Goal: Information Seeking & Learning: Learn about a topic

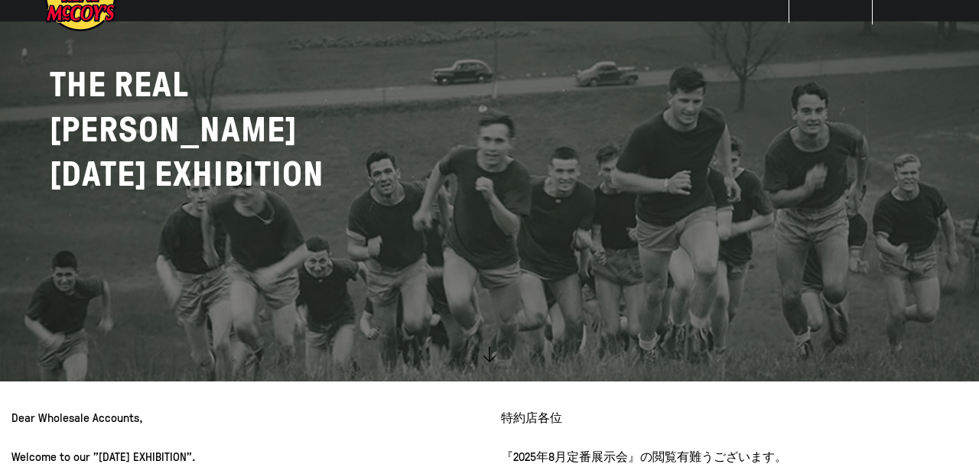
scroll to position [248, 0]
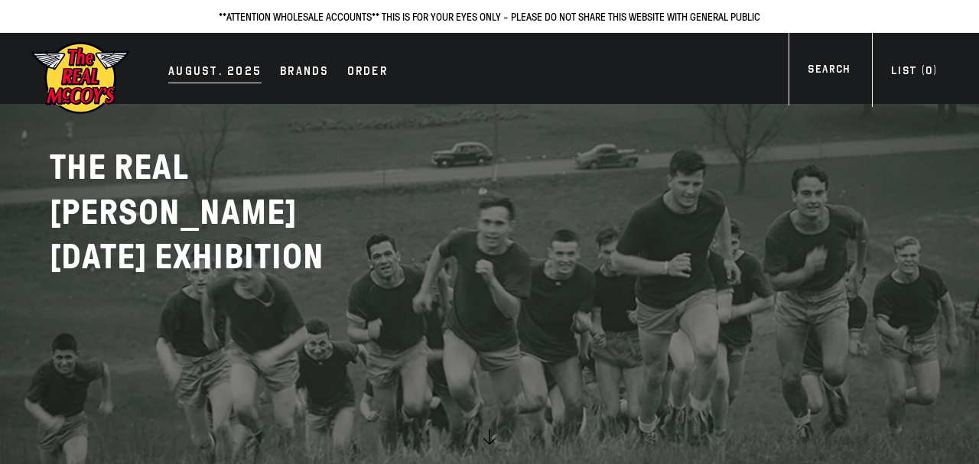
click at [230, 63] on div "AUGUST. 2025" at bounding box center [214, 72] width 93 height 21
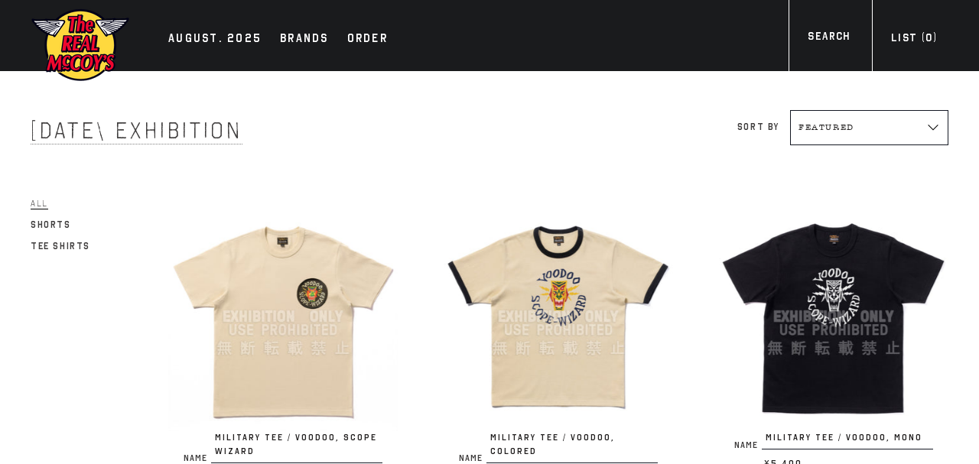
click at [334, 303] on img at bounding box center [282, 316] width 229 height 229
click at [593, 284] on img at bounding box center [557, 316] width 229 height 229
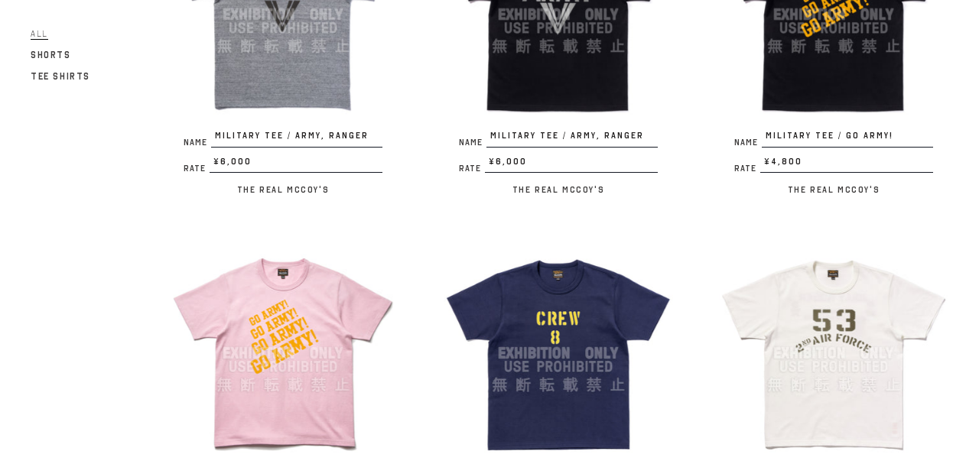
scroll to position [908, 0]
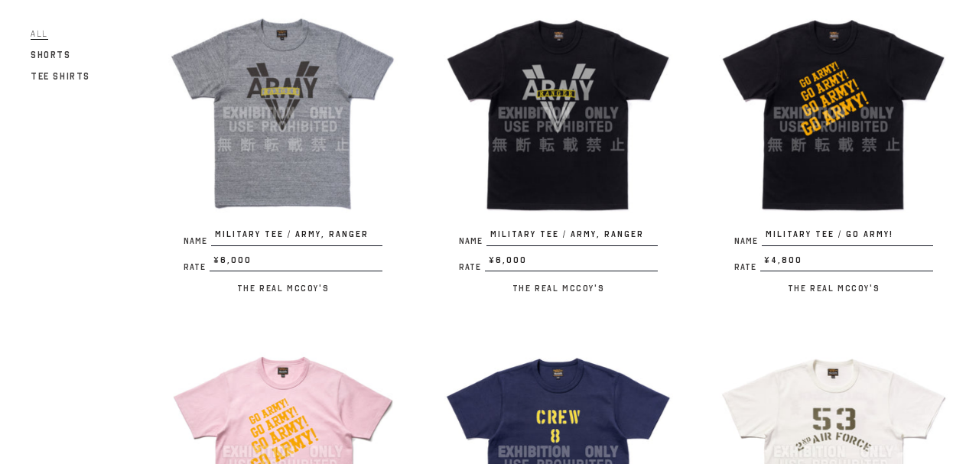
click at [782, 190] on img at bounding box center [833, 112] width 229 height 229
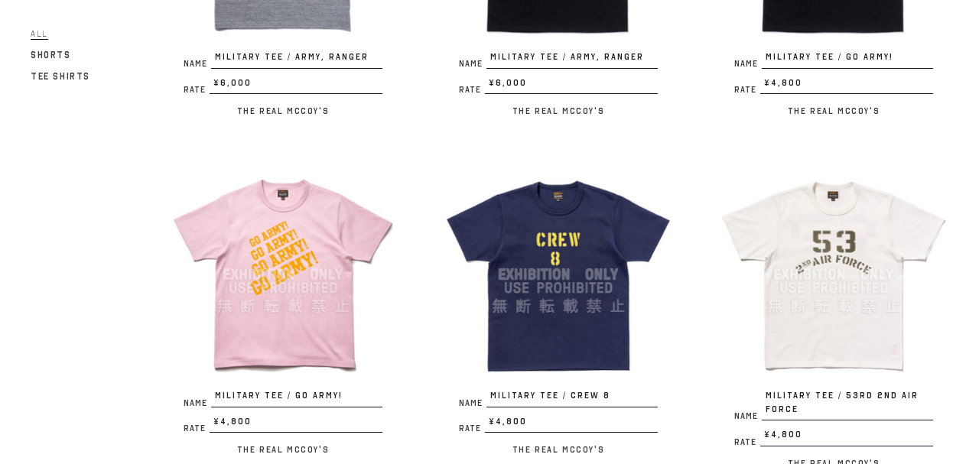
scroll to position [1128, 0]
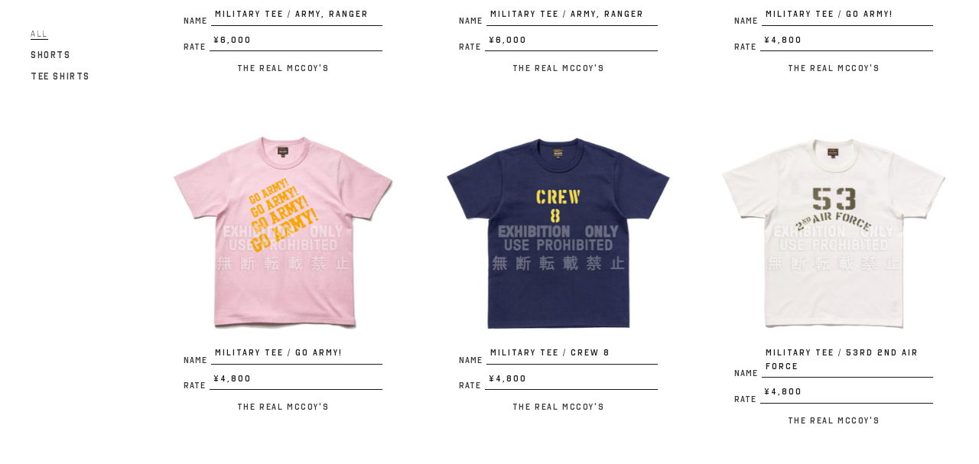
click at [813, 245] on img at bounding box center [833, 231] width 229 height 229
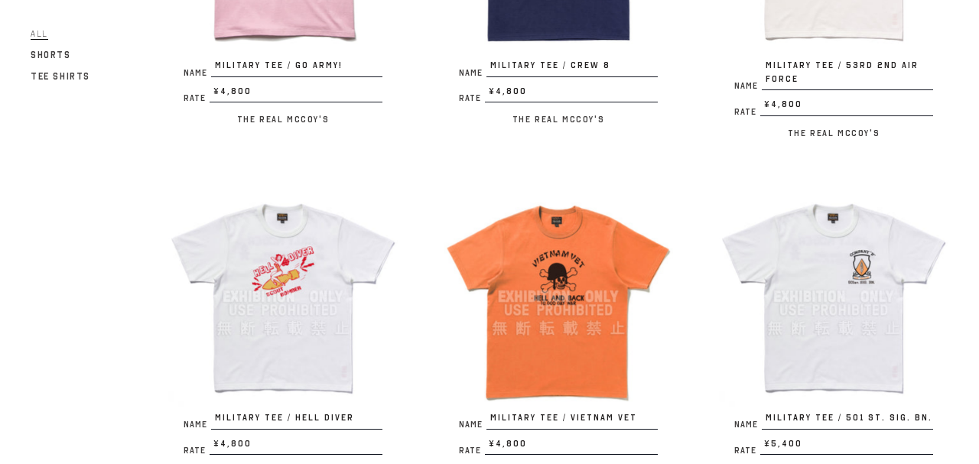
scroll to position [1459, 0]
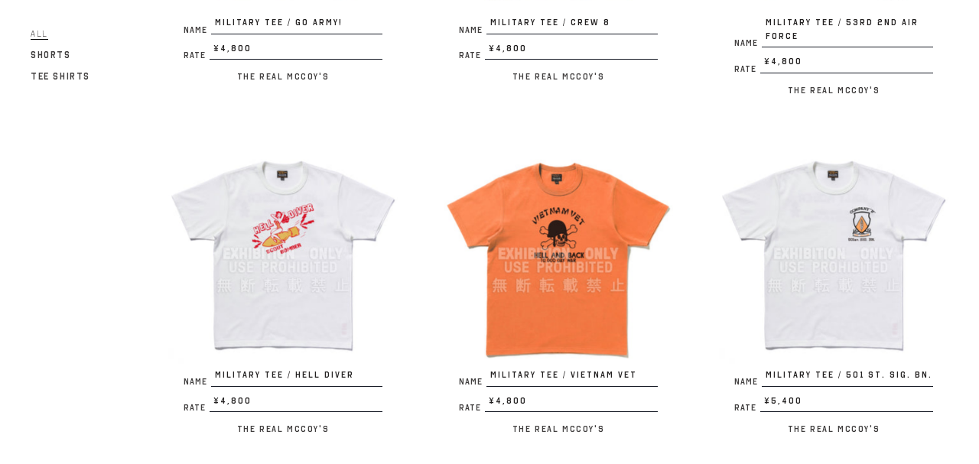
click at [285, 280] on img at bounding box center [282, 253] width 229 height 229
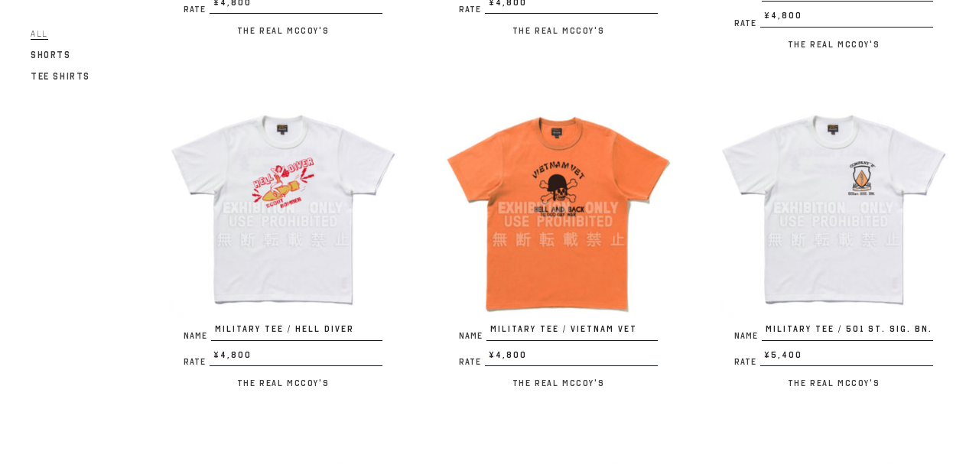
scroll to position [1541, 0]
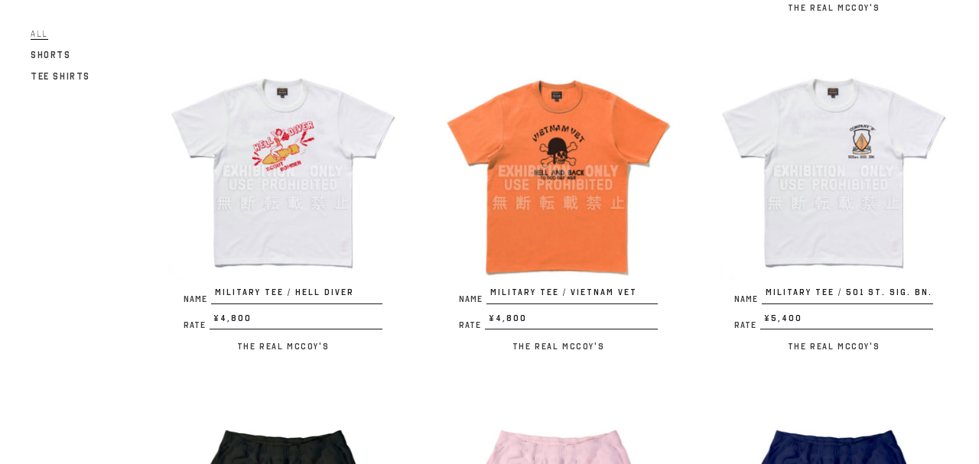
click at [586, 232] on img at bounding box center [557, 171] width 229 height 229
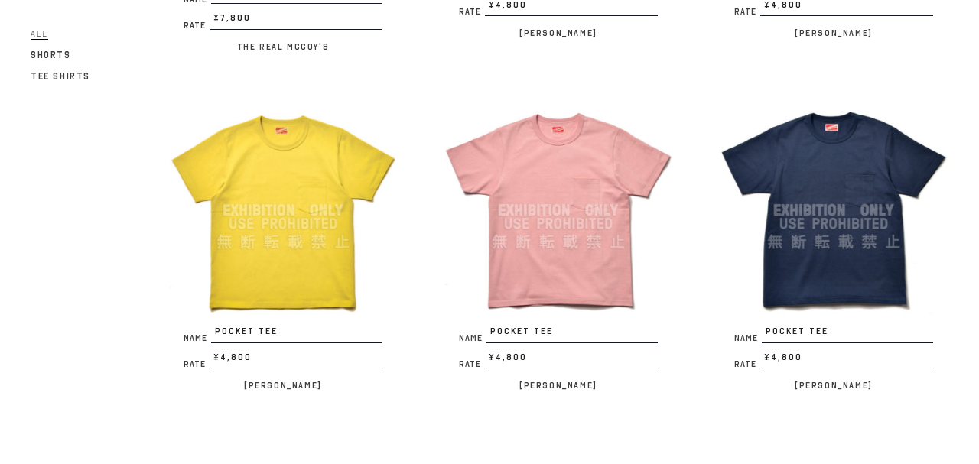
scroll to position [2780, 0]
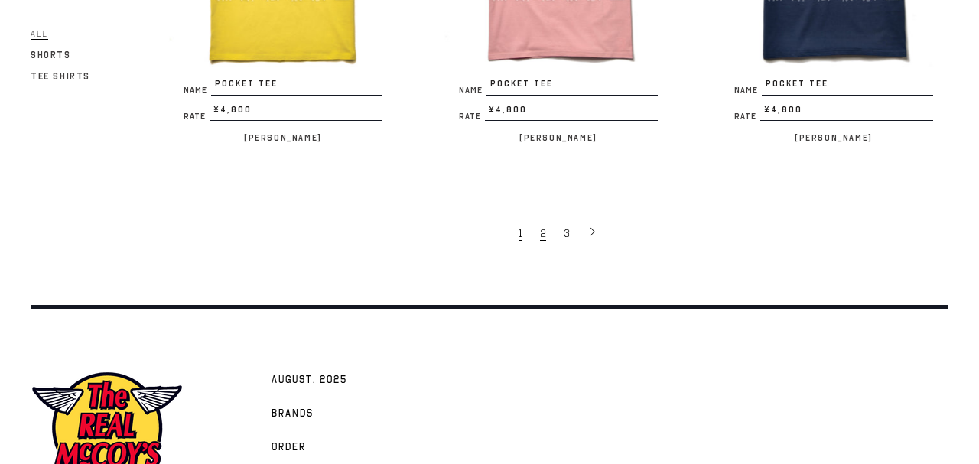
click at [542, 229] on span "2" at bounding box center [543, 233] width 6 height 15
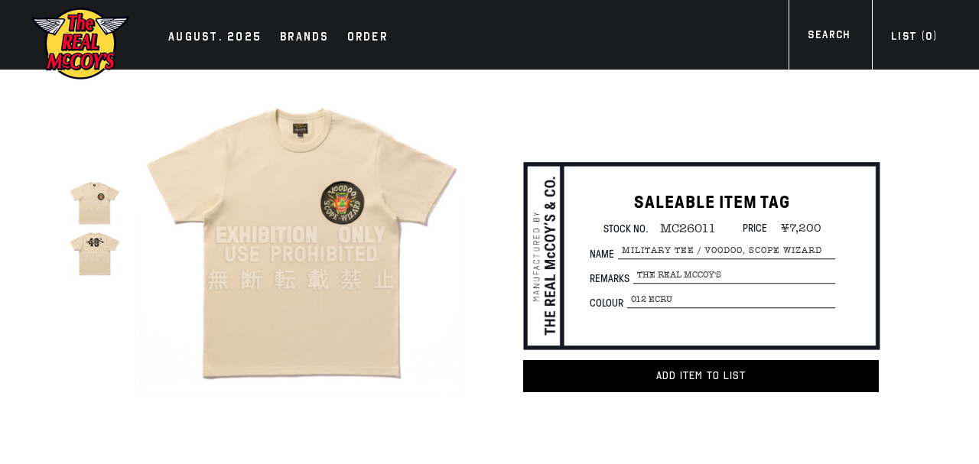
scroll to position [83, 0]
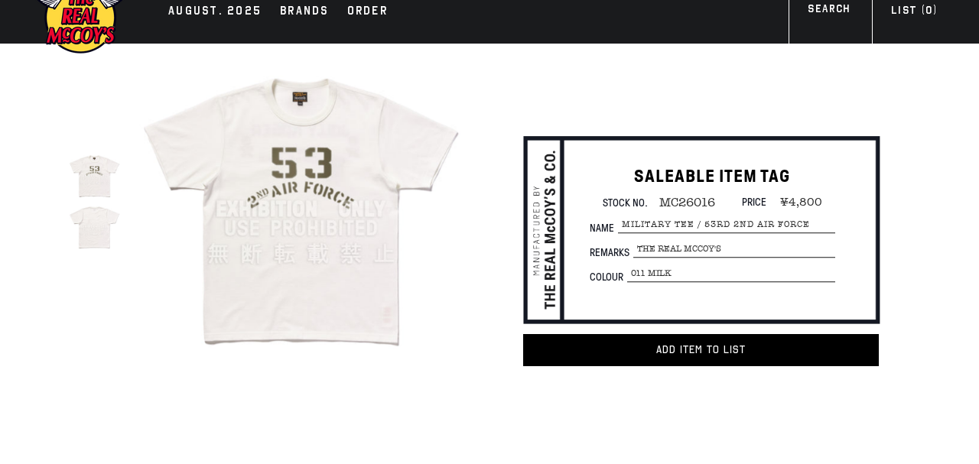
scroll to position [83, 0]
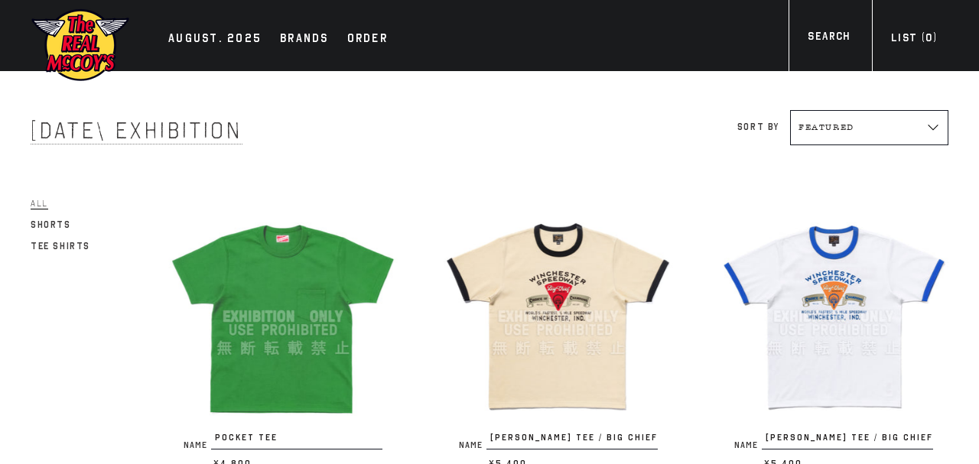
click at [625, 269] on img at bounding box center [557, 316] width 229 height 229
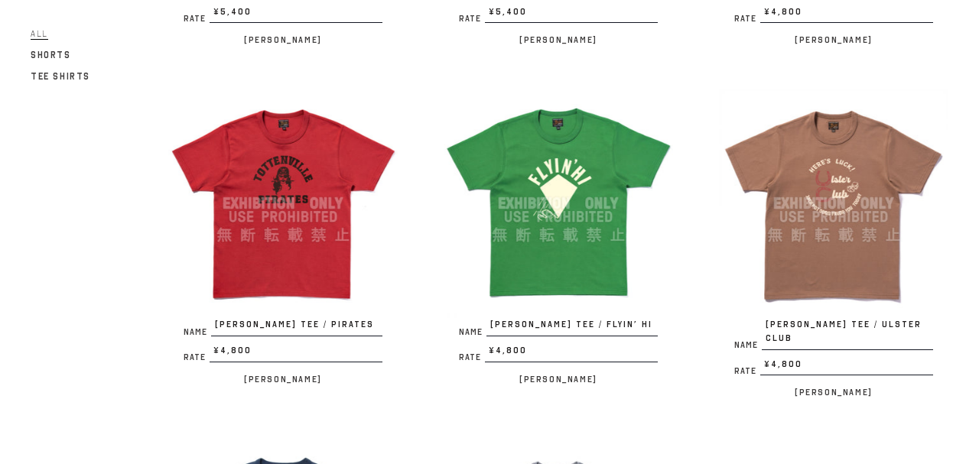
scroll to position [826, 0]
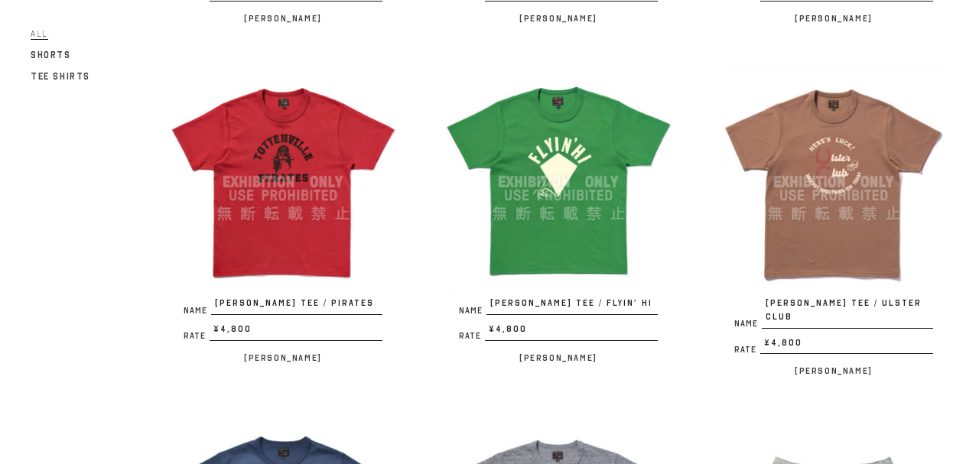
click at [560, 167] on img at bounding box center [557, 181] width 229 height 229
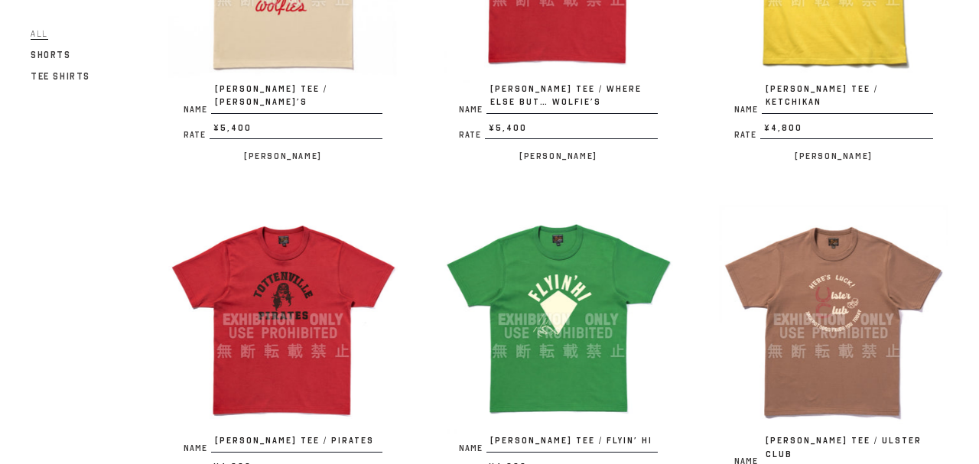
scroll to position [722, 0]
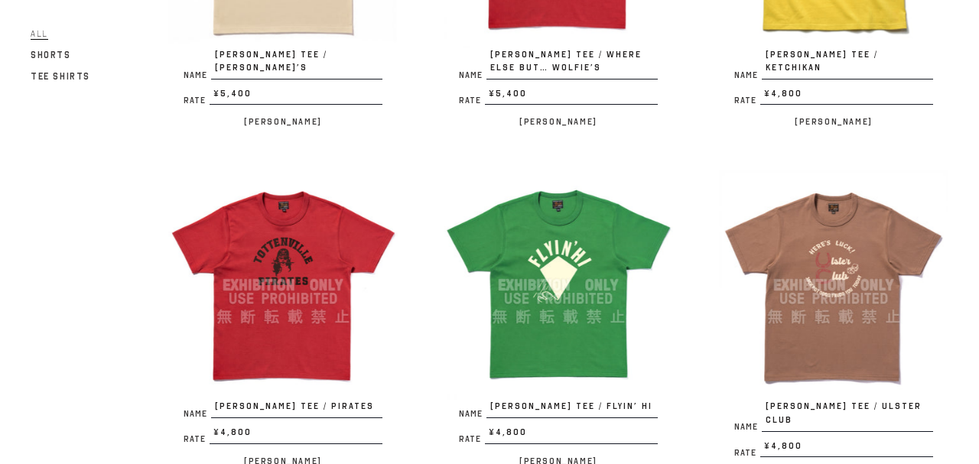
click at [810, 237] on img at bounding box center [833, 284] width 229 height 229
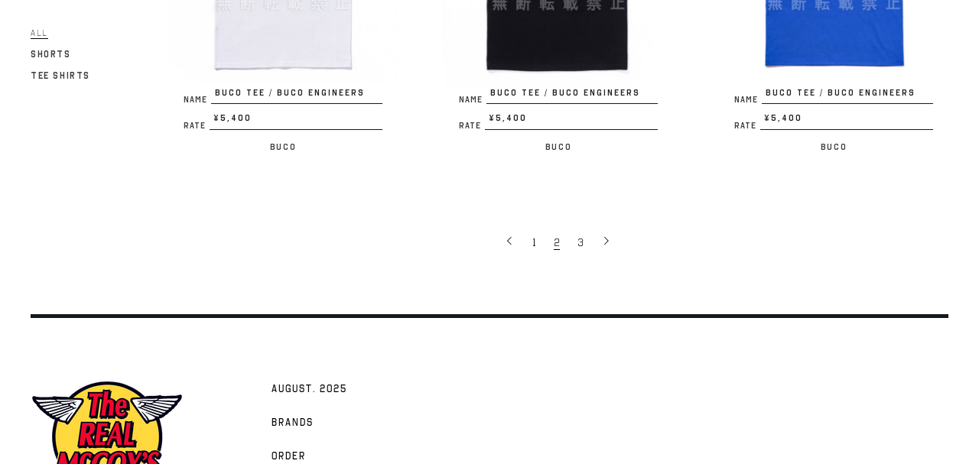
scroll to position [2787, 0]
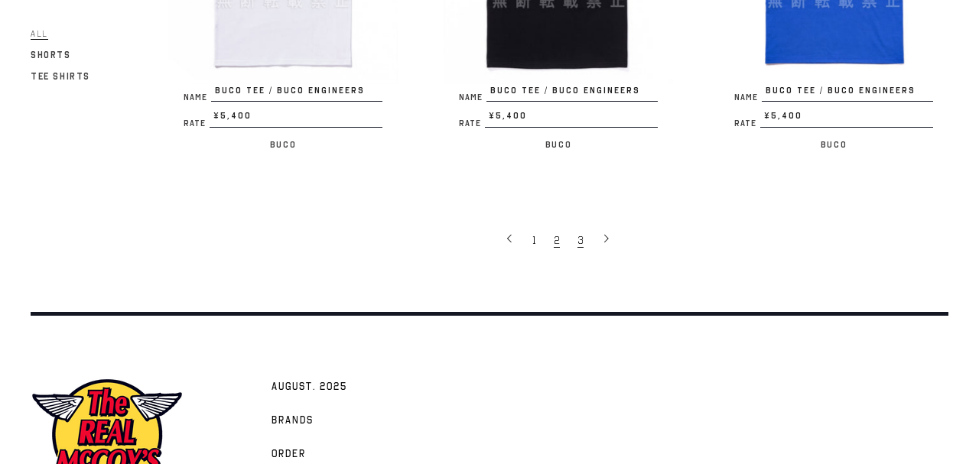
click at [583, 233] on span "3" at bounding box center [580, 240] width 6 height 15
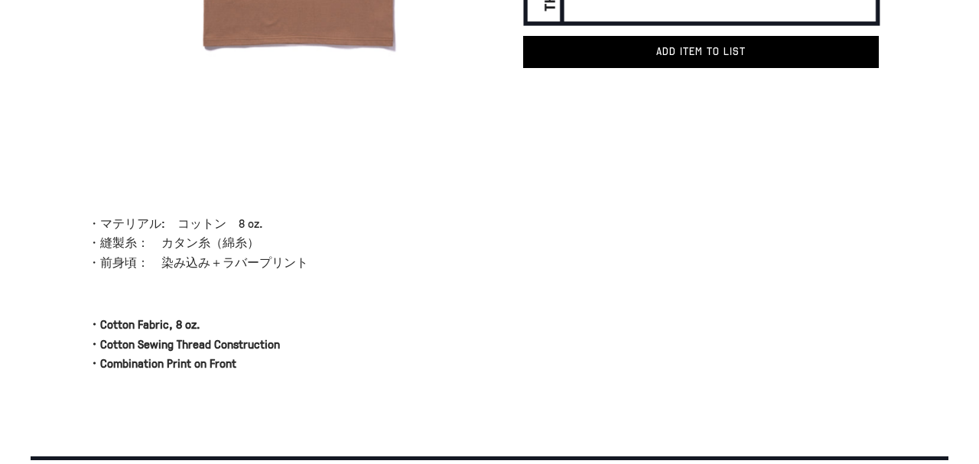
scroll to position [330, 0]
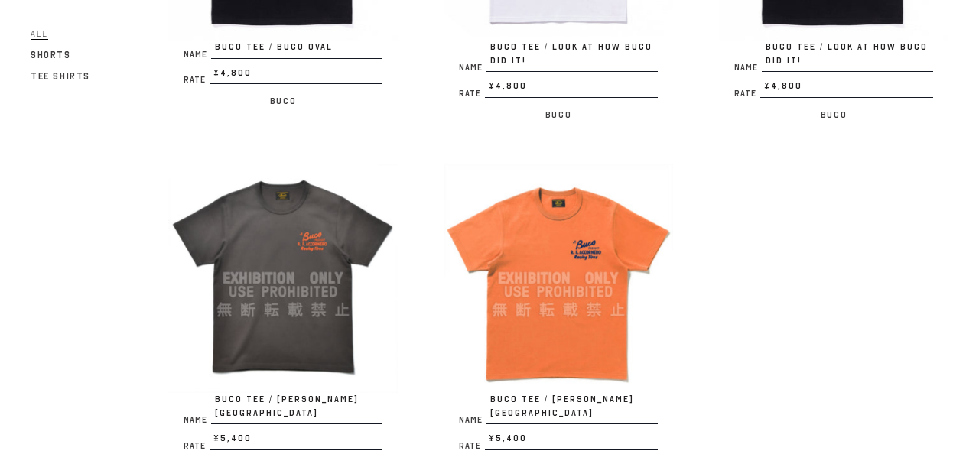
scroll to position [578, 0]
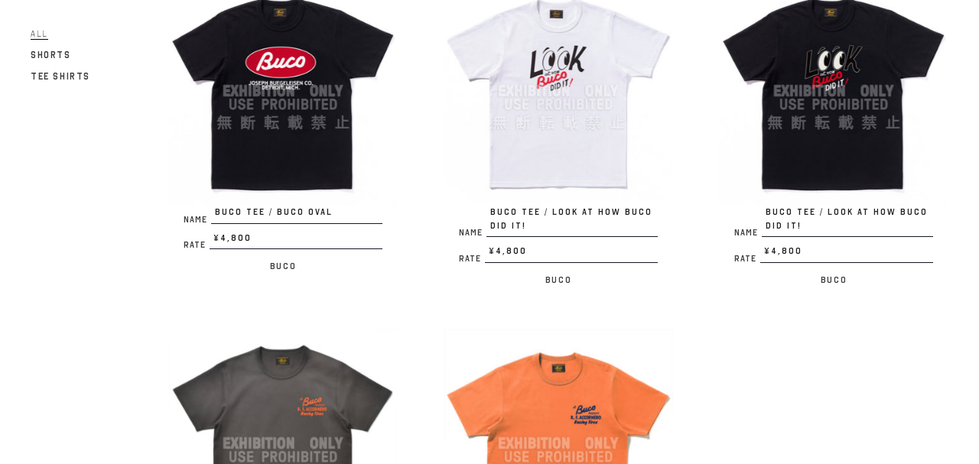
click at [603, 386] on img at bounding box center [557, 443] width 229 height 229
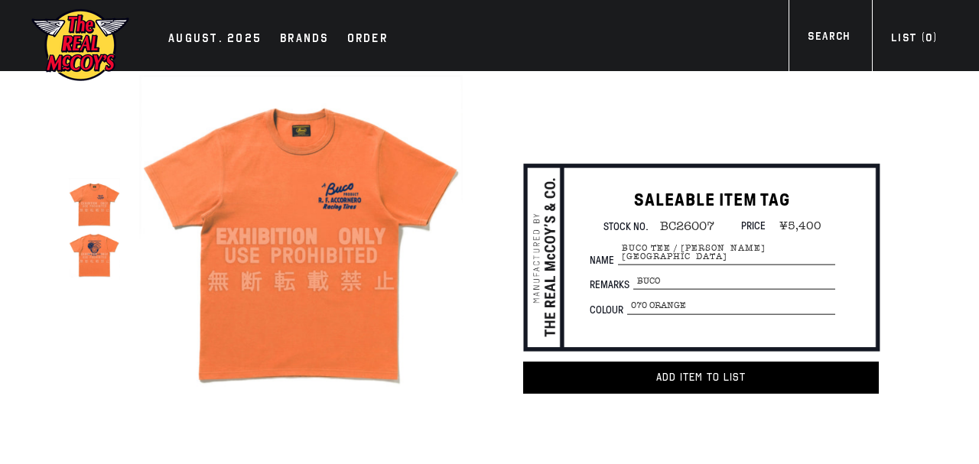
click at [88, 258] on img at bounding box center [94, 254] width 51 height 51
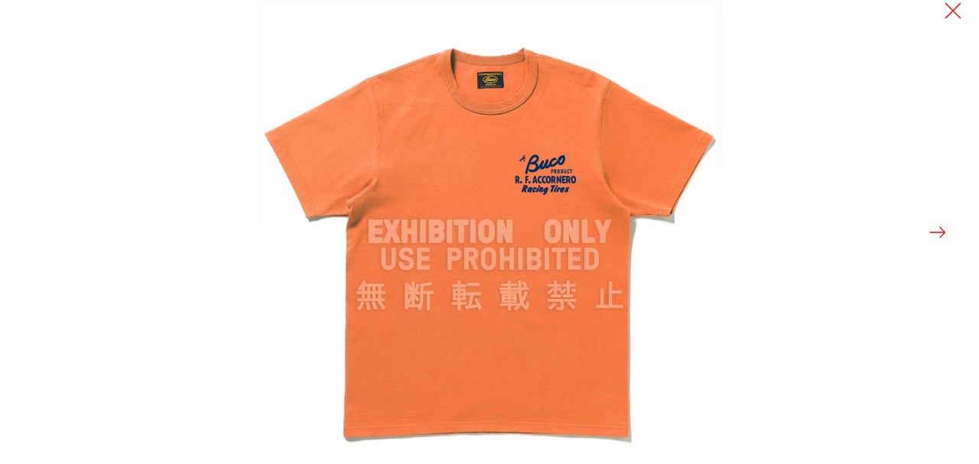
click at [937, 232] on button at bounding box center [937, 232] width 21 height 21
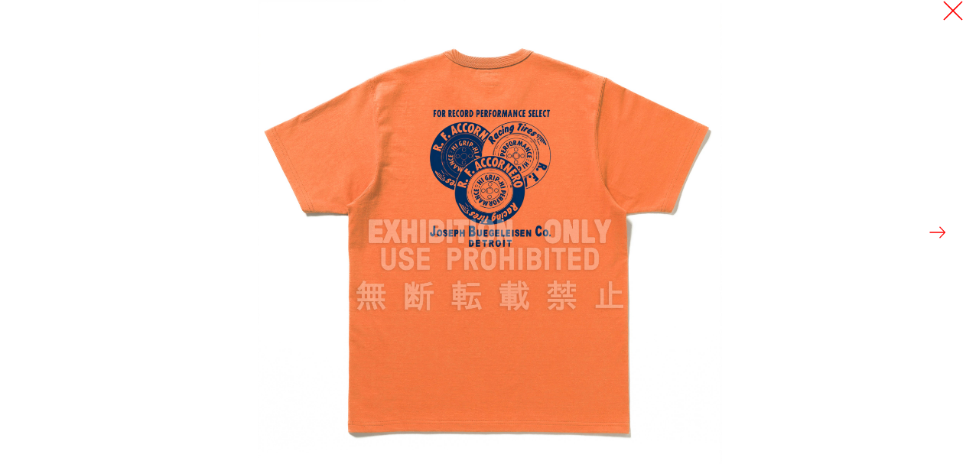
click at [955, 11] on button at bounding box center [952, 10] width 21 height 21
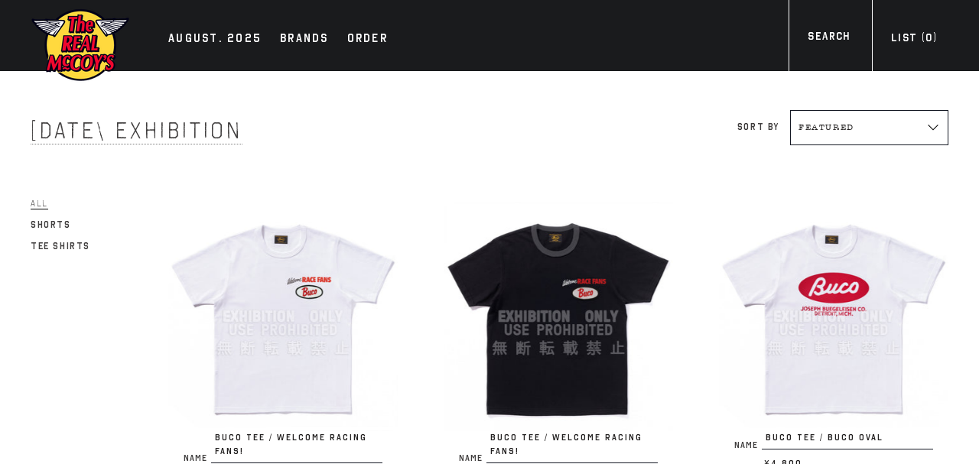
scroll to position [578, 0]
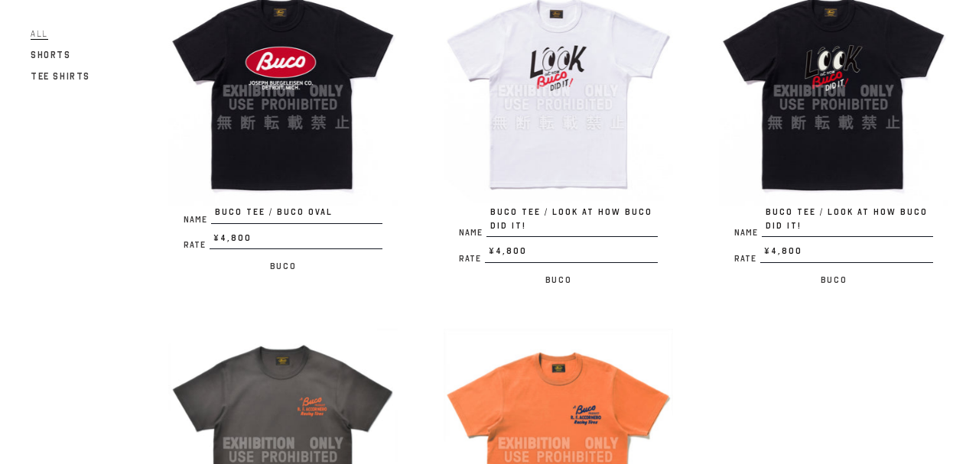
click at [368, 154] on img at bounding box center [282, 90] width 229 height 229
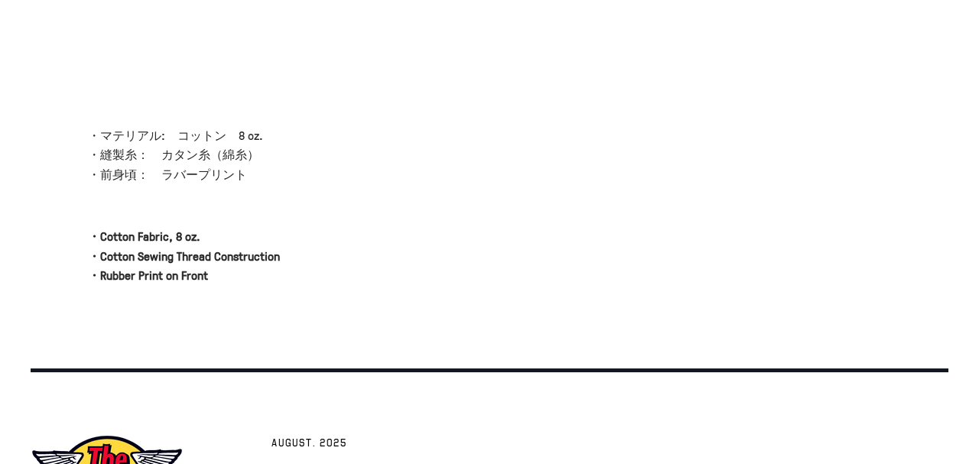
scroll to position [166, 0]
